Goal: Task Accomplishment & Management: Manage account settings

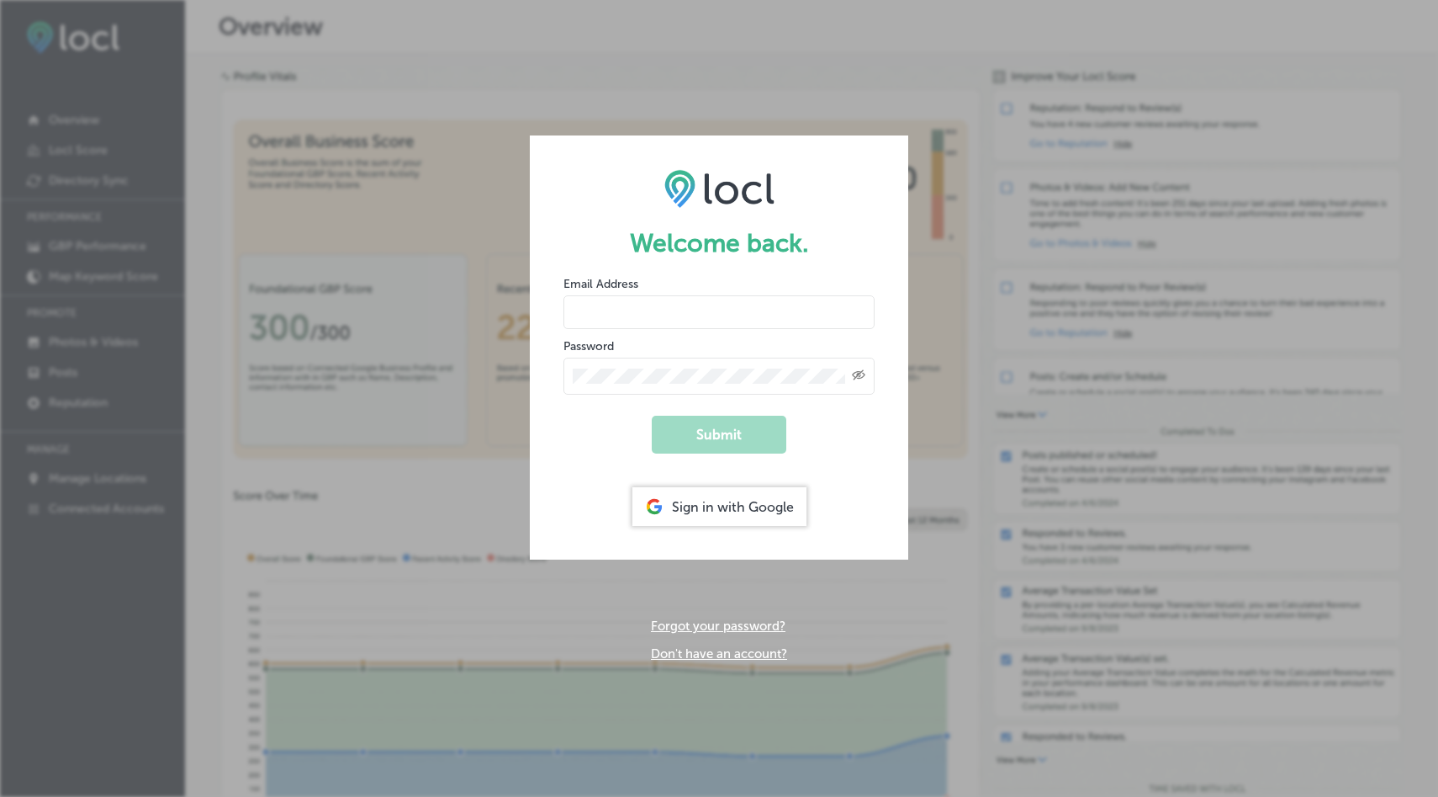
click at [691, 324] on input "email" at bounding box center [719, 312] width 311 height 34
type input "[PERSON_NAME][EMAIL_ADDRESS][DOMAIN_NAME]"
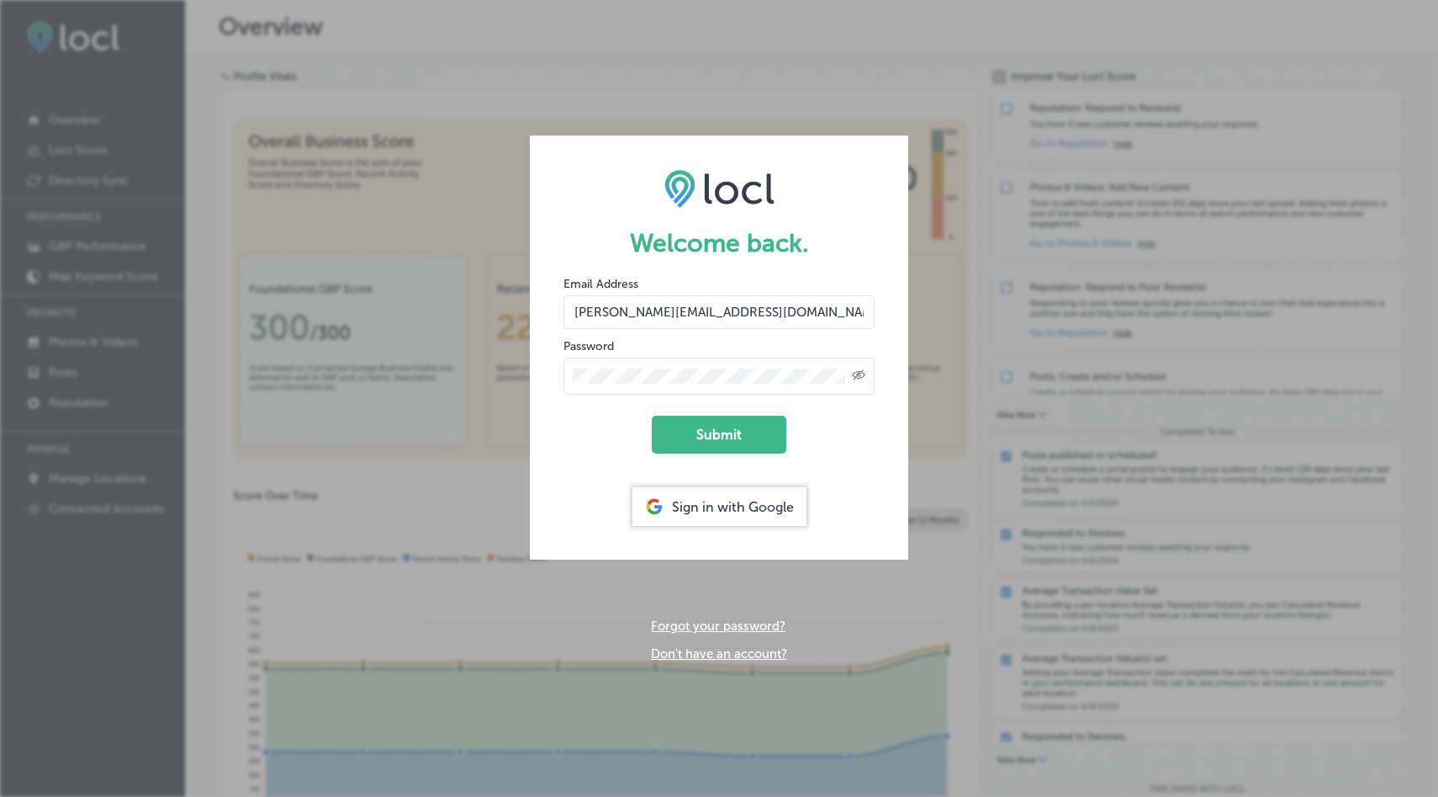
click at [652, 416] on button "Submit" at bounding box center [719, 435] width 135 height 38
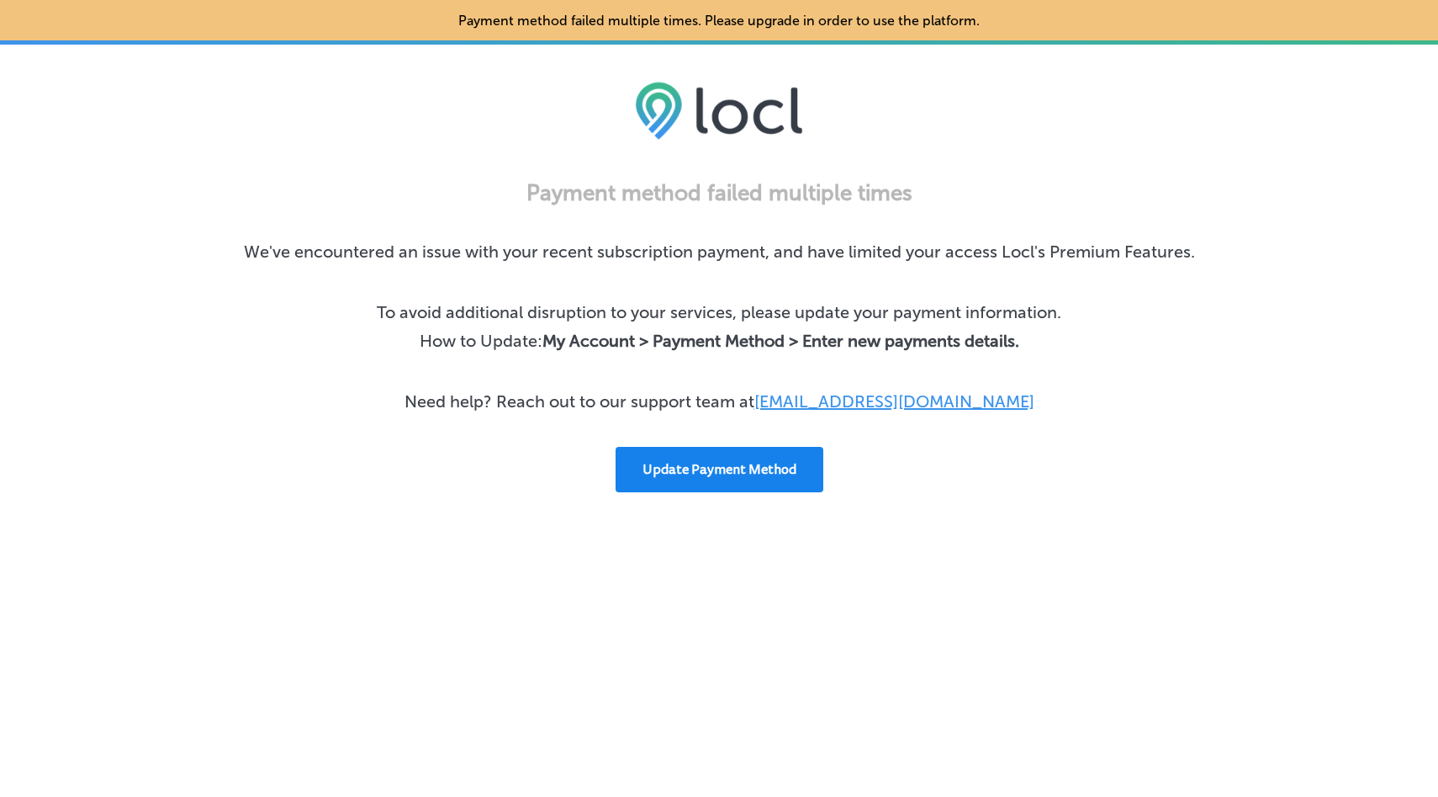
click at [734, 454] on button "Update Payment Method" at bounding box center [720, 469] width 208 height 45
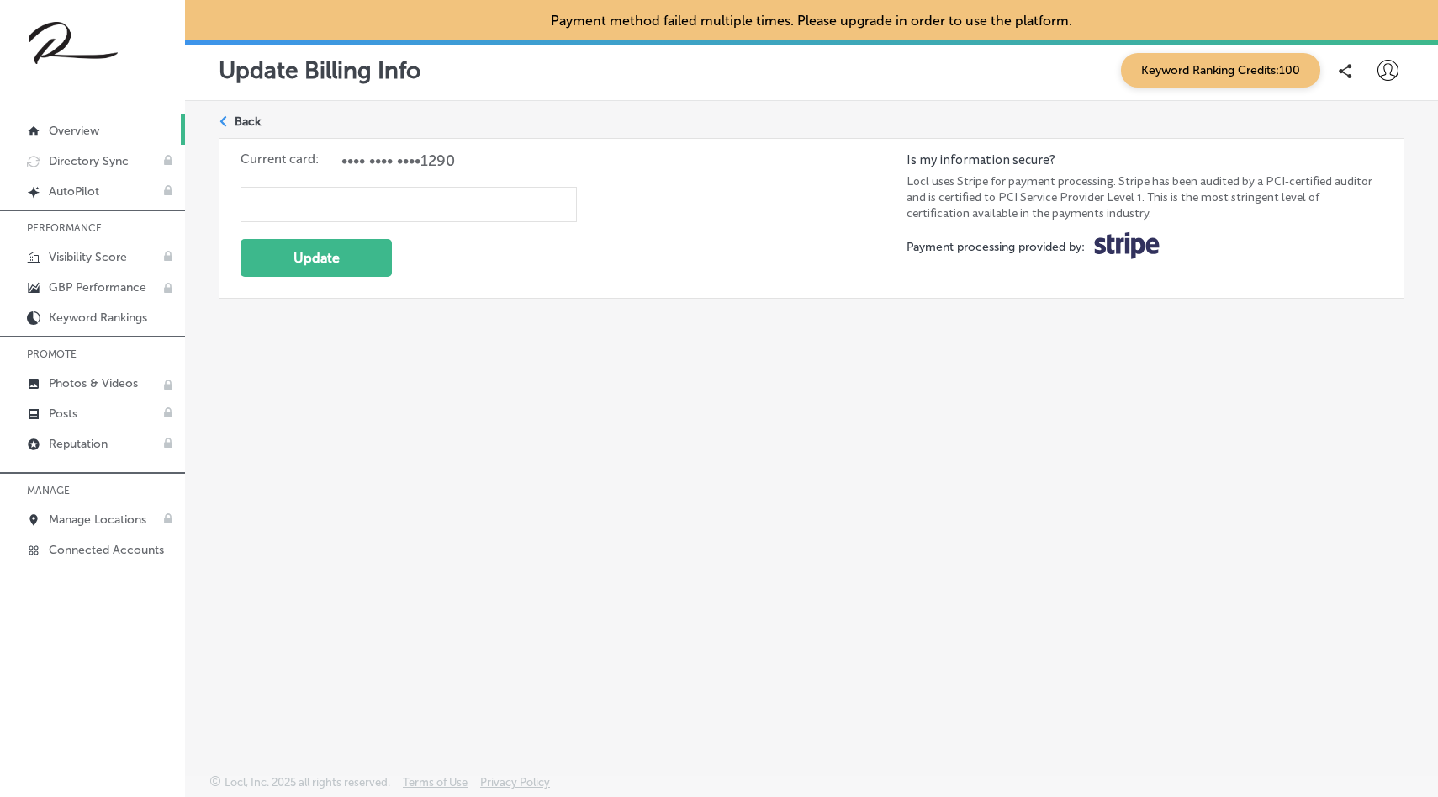
click at [66, 127] on p "Overview" at bounding box center [74, 131] width 50 height 14
click at [64, 179] on link "Created by potrace 1.10, written by [PERSON_NAME] [DATE]-[DATE] AutoPilot" at bounding box center [92, 190] width 185 height 30
click at [70, 306] on link "Keyword Rankings" at bounding box center [92, 316] width 185 height 30
